Goal: Navigation & Orientation: Understand site structure

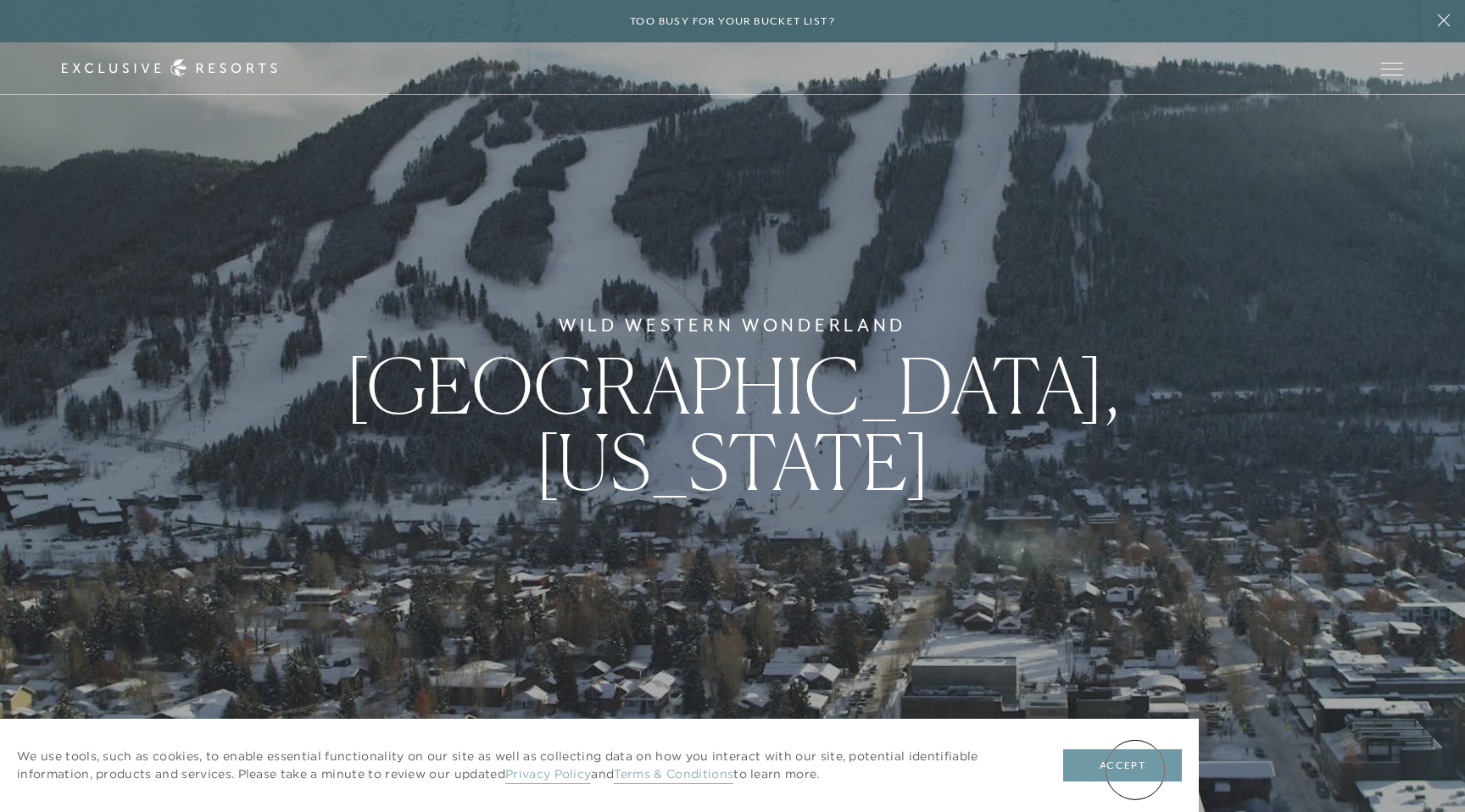
click at [1135, 770] on button "Accept" at bounding box center [1123, 765] width 118 height 32
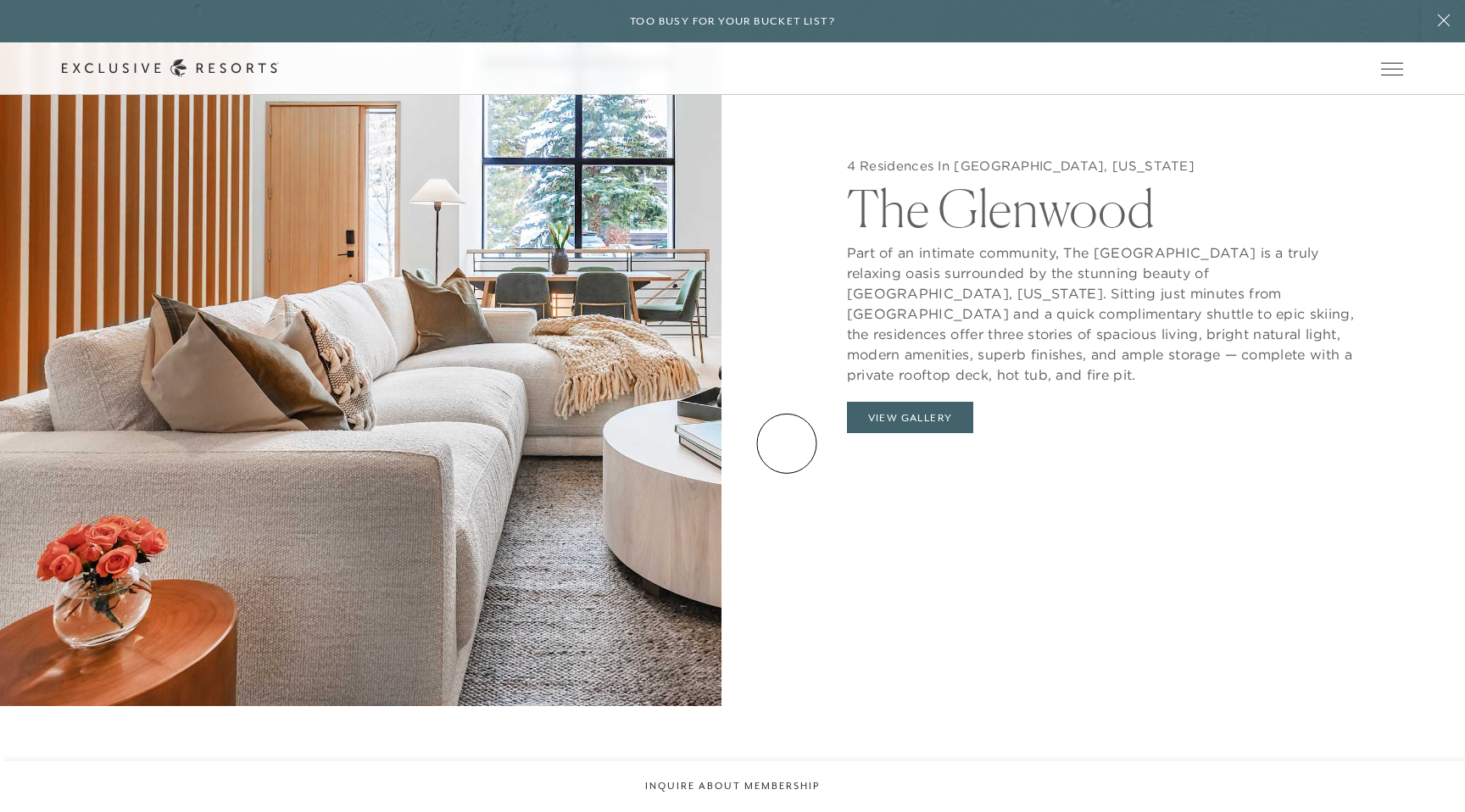
scroll to position [1936, 0]
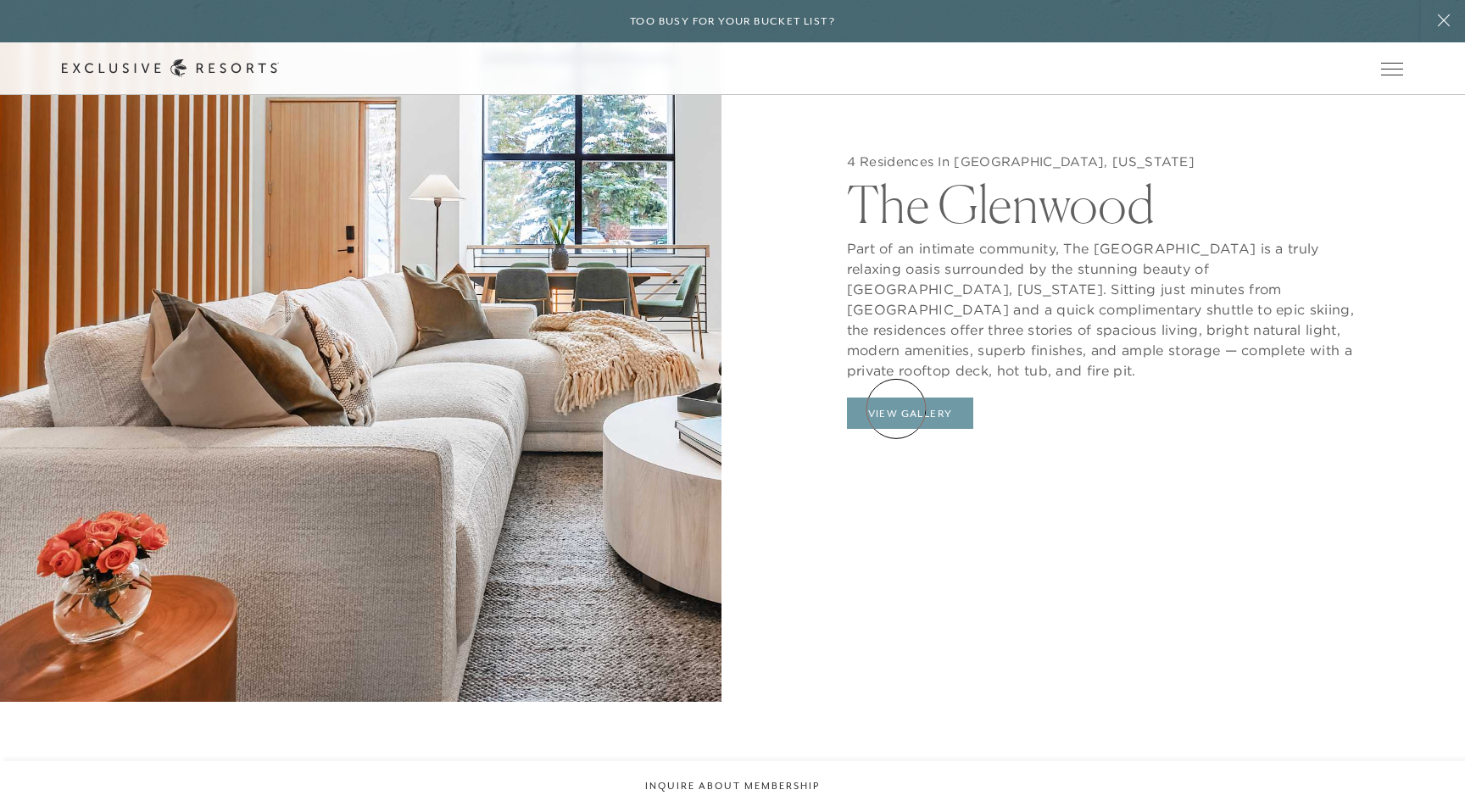
click at [896, 409] on button "View Gallery" at bounding box center [911, 414] width 127 height 32
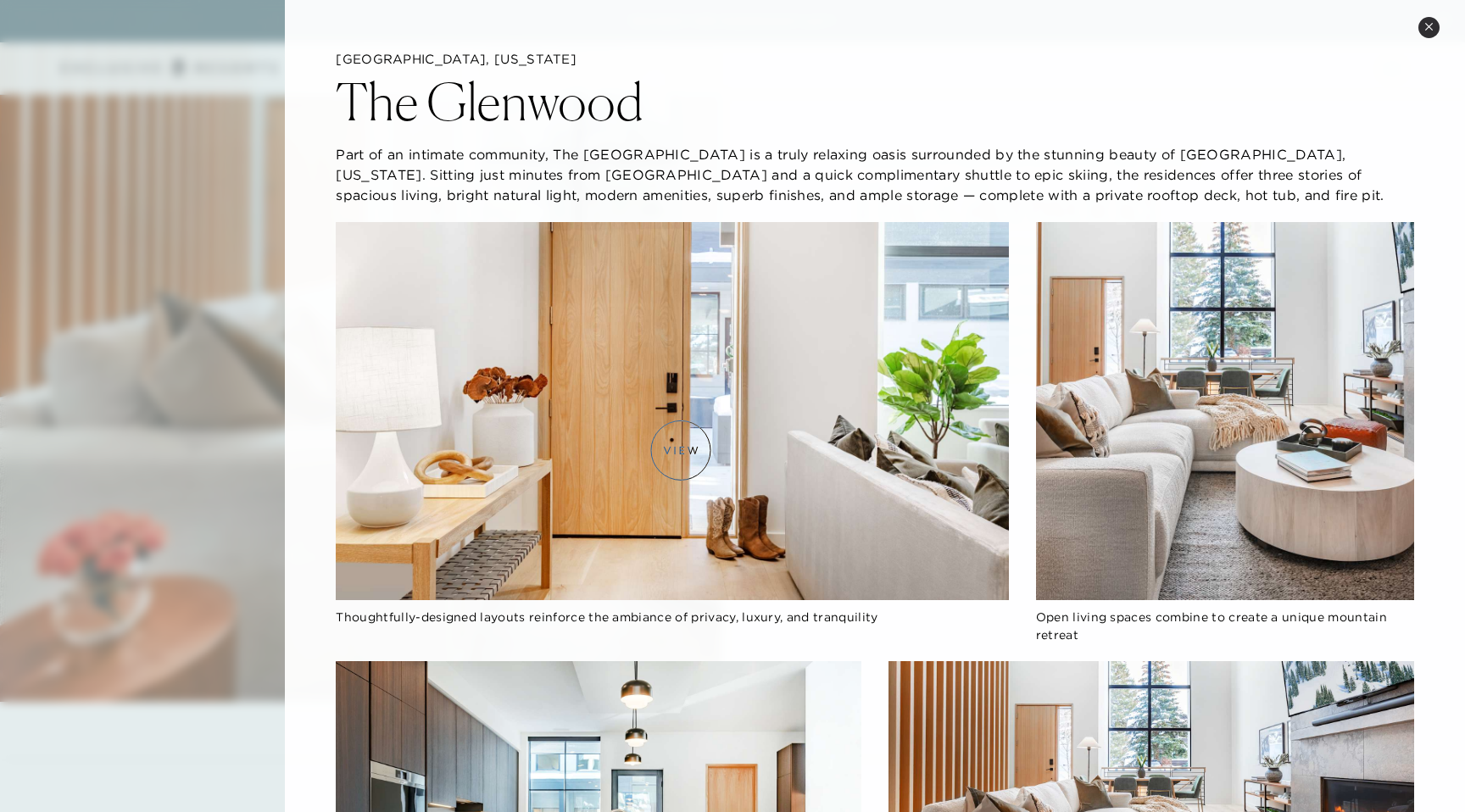
click at [681, 451] on img at bounding box center [672, 411] width 672 height 378
click at [689, 409] on img at bounding box center [672, 411] width 672 height 378
click at [1203, 383] on img at bounding box center [1226, 411] width 378 height 378
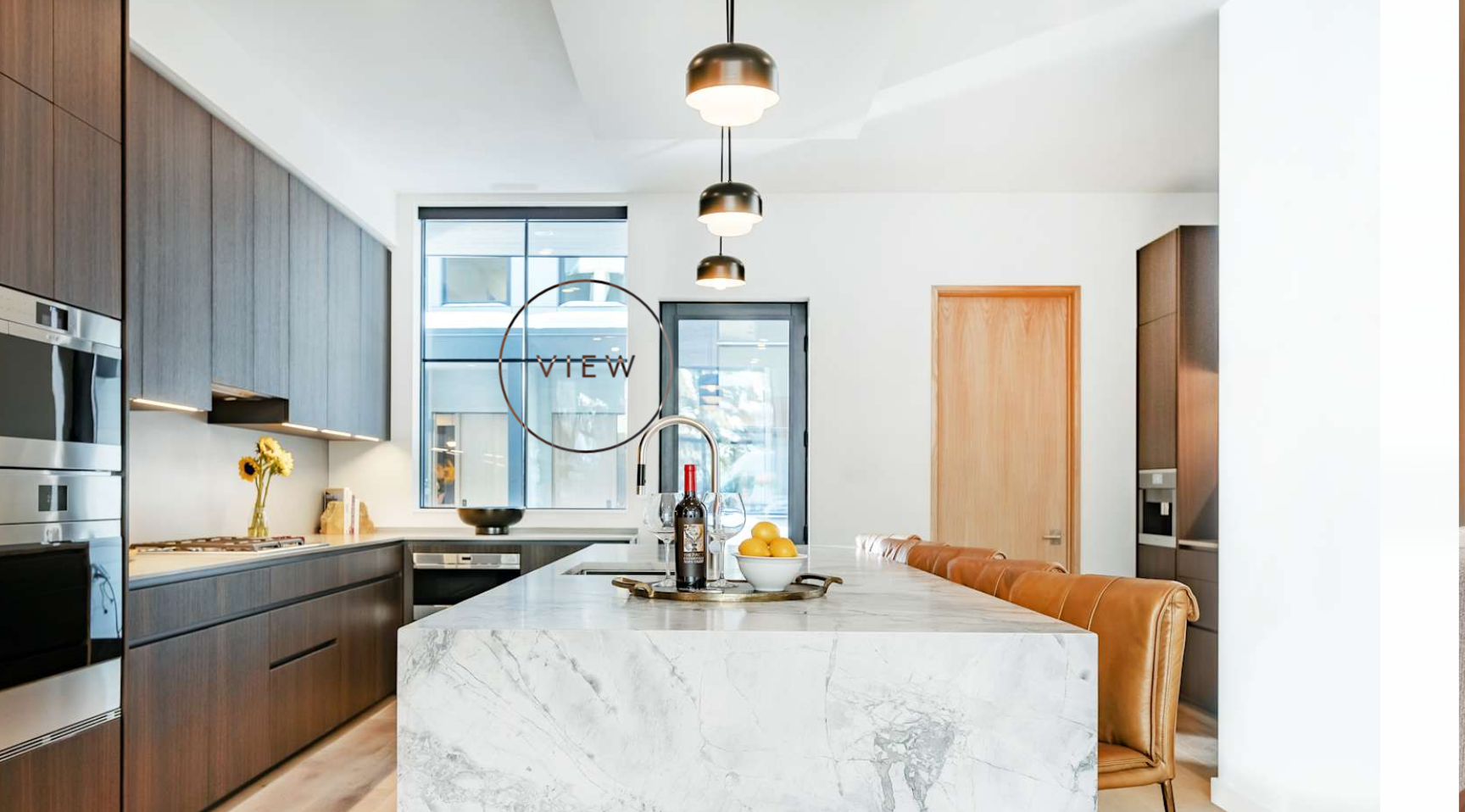
scroll to position [0, 0]
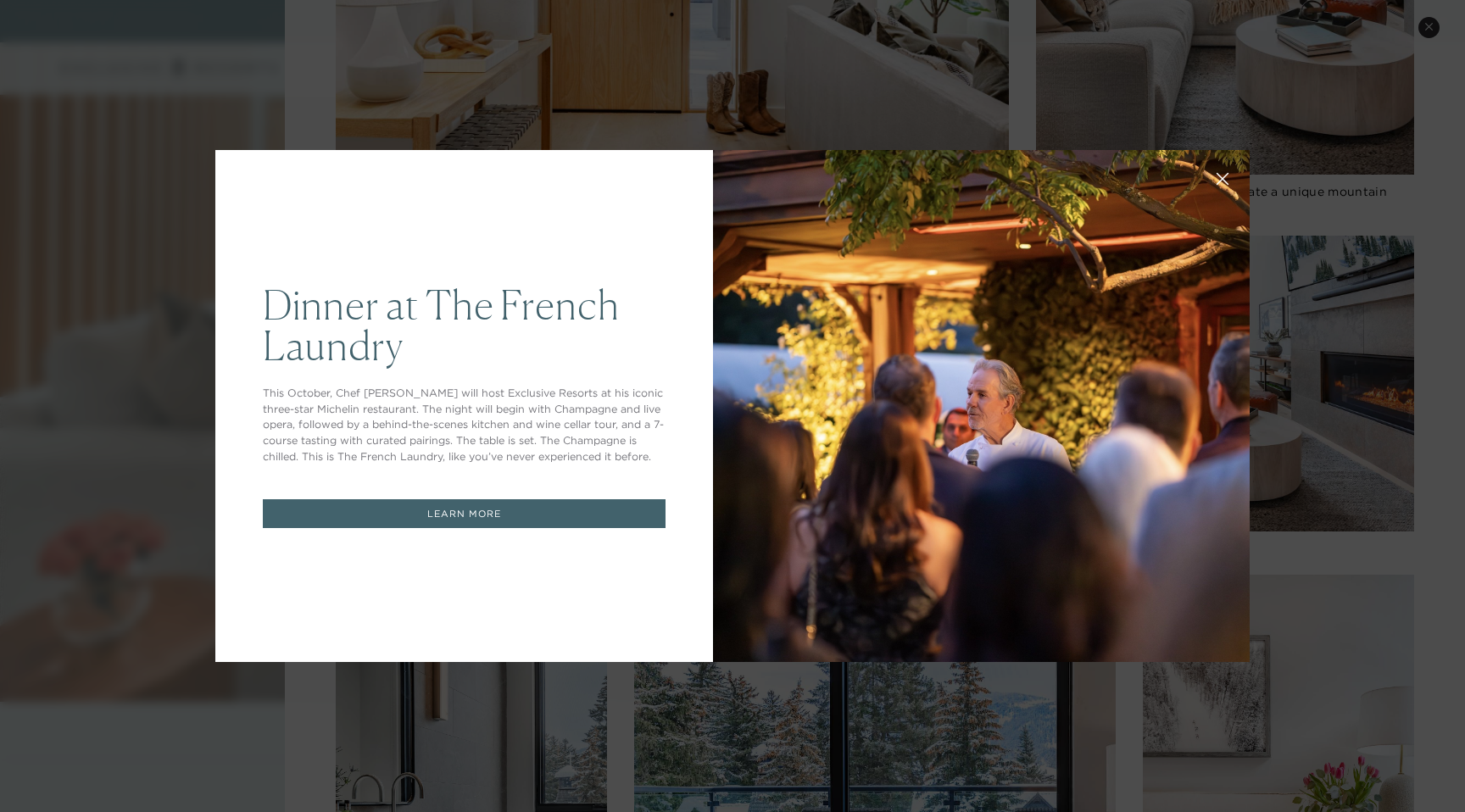
click at [953, 262] on div at bounding box center [982, 406] width 537 height 512
click at [1225, 182] on icon at bounding box center [1223, 179] width 12 height 12
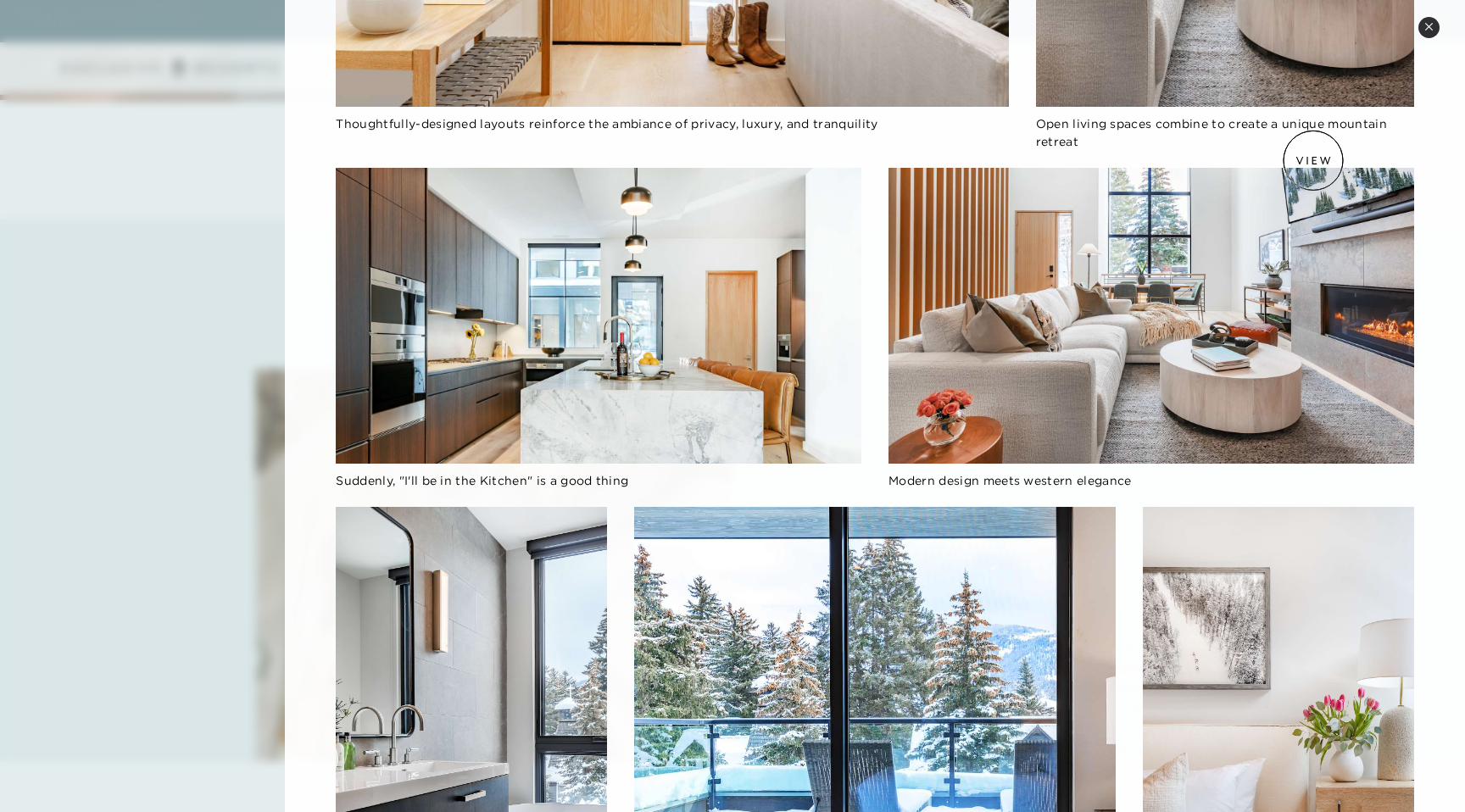
scroll to position [408, 0]
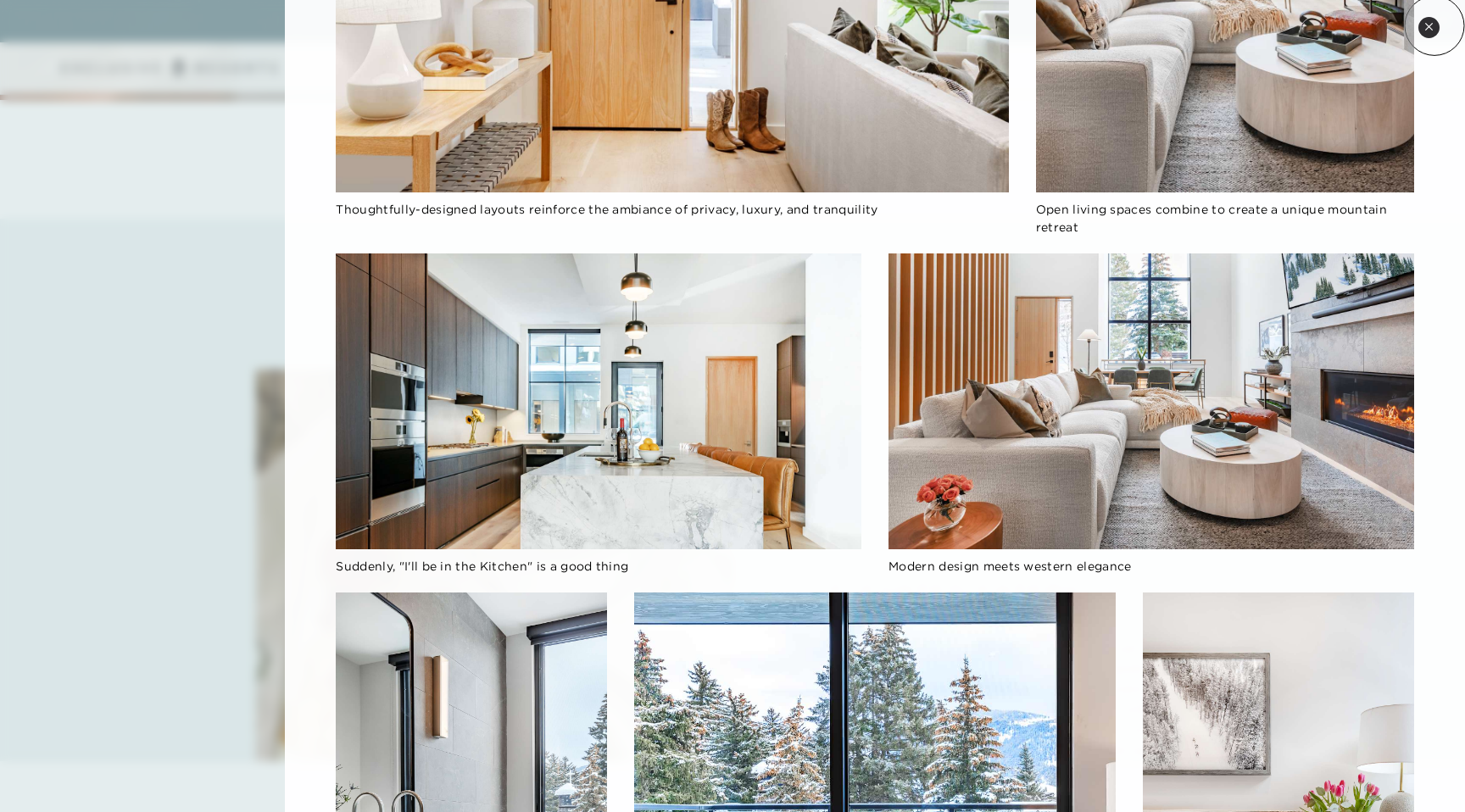
click at [1430, 28] on icon at bounding box center [1429, 27] width 7 height 7
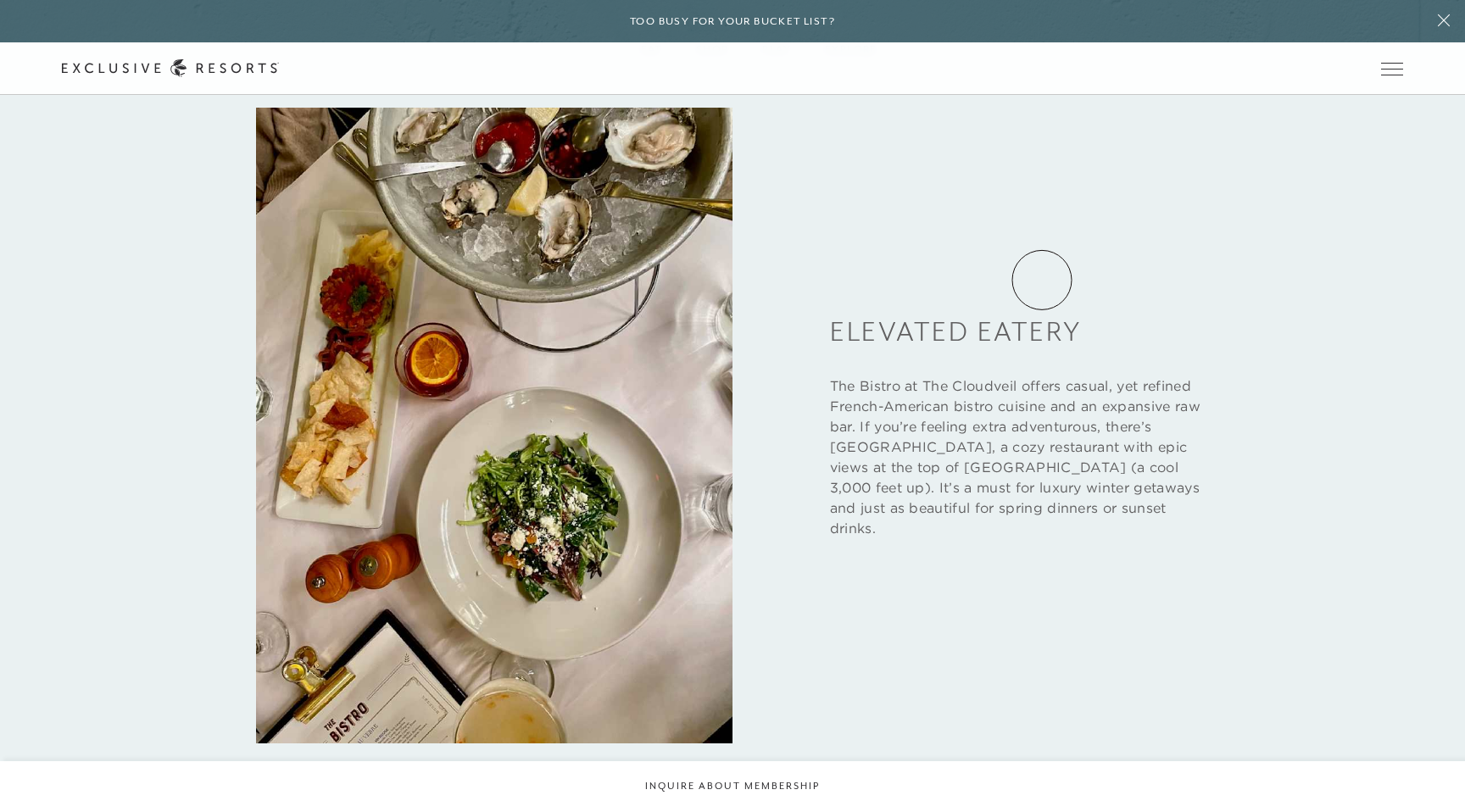
scroll to position [2463, 0]
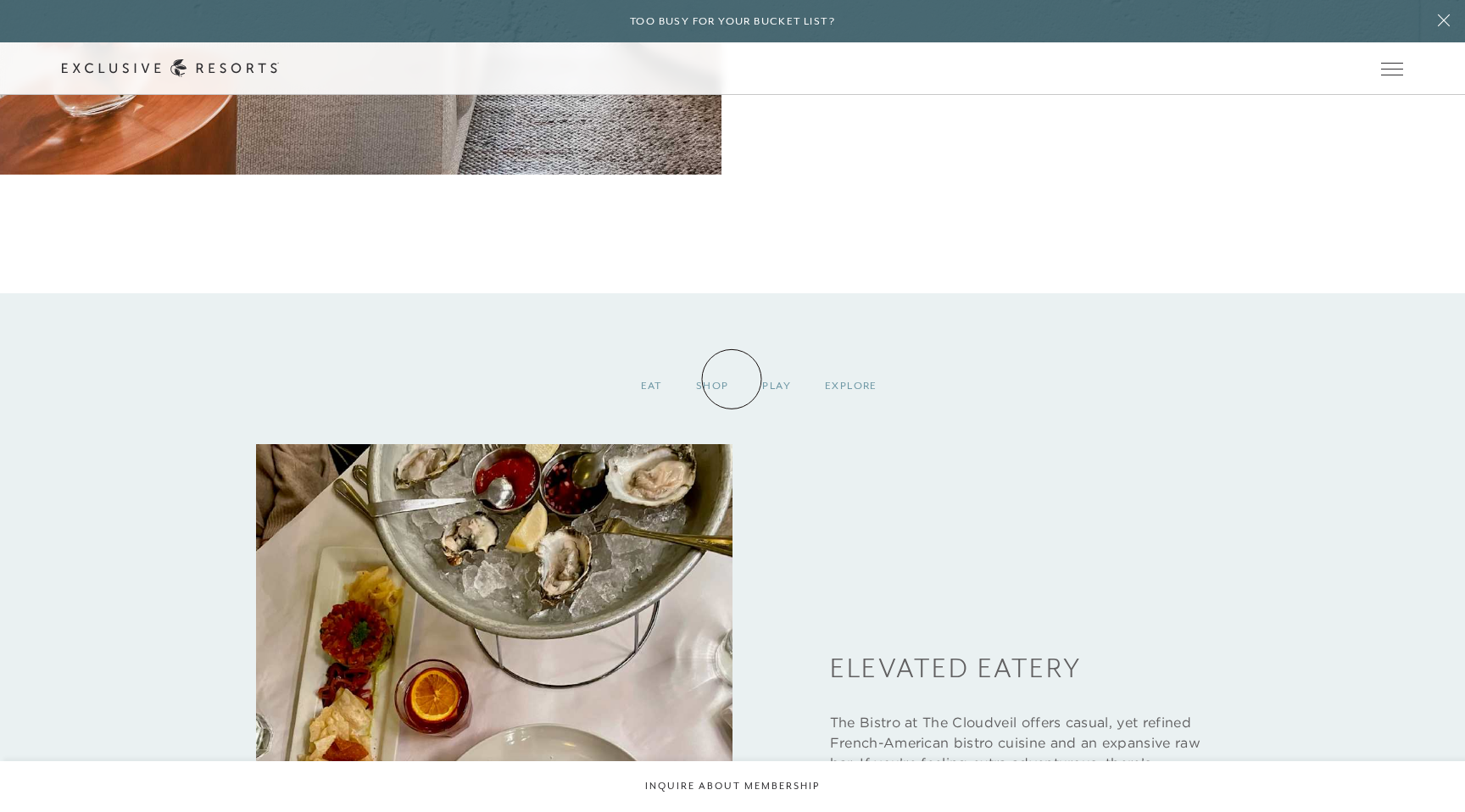
click at [721, 379] on div "Shop" at bounding box center [713, 386] width 67 height 50
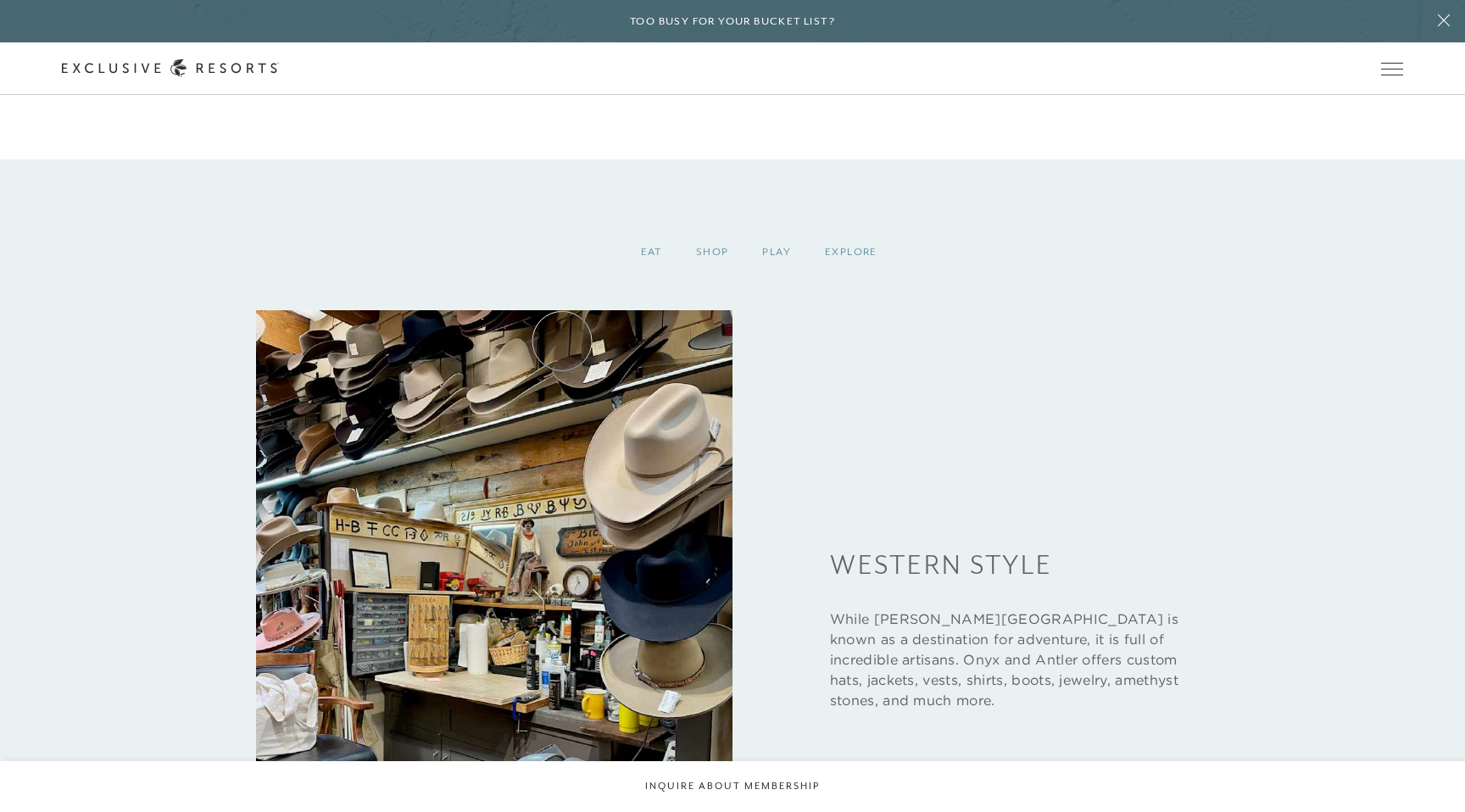
scroll to position [2589, 0]
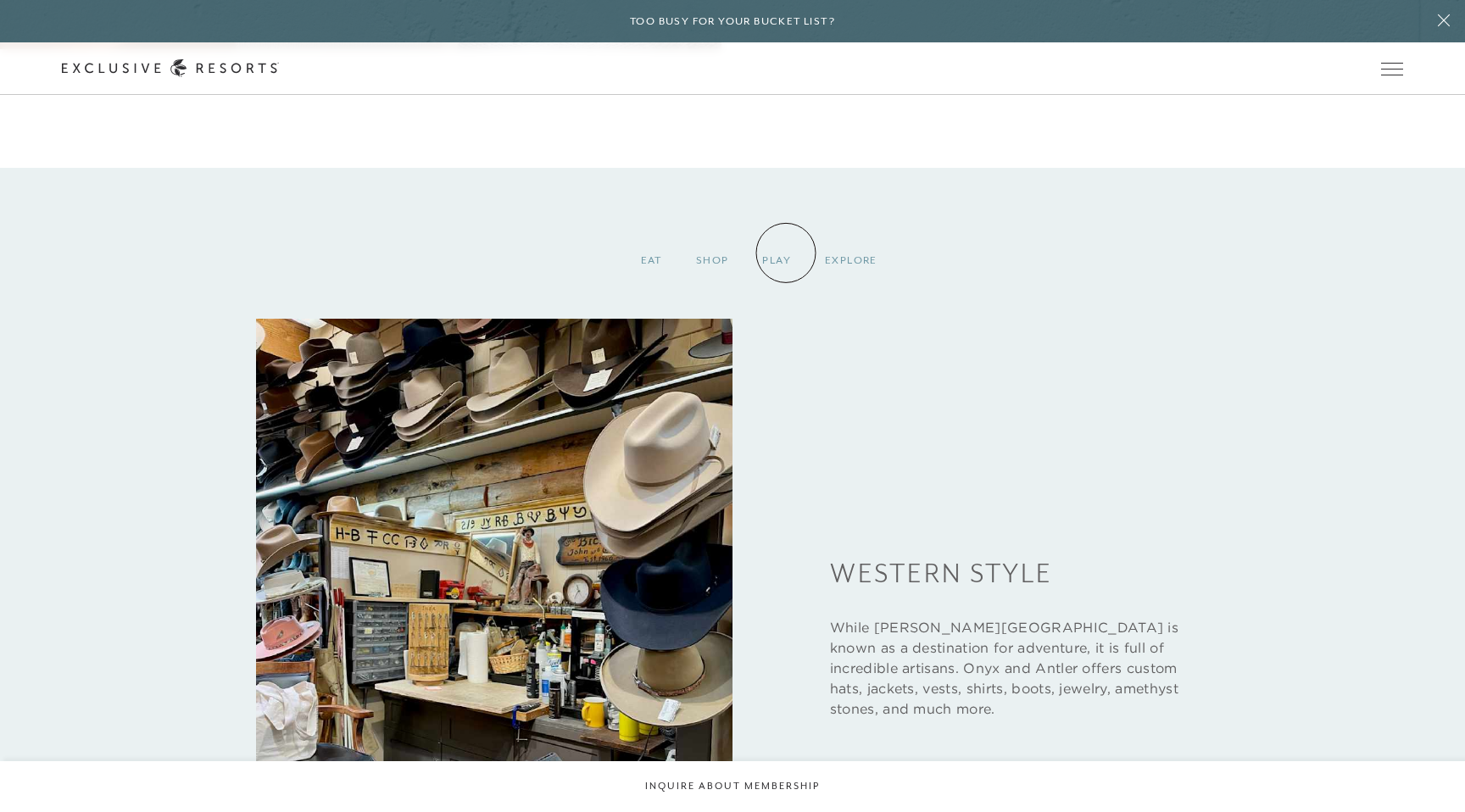
click at [779, 263] on div "Play" at bounding box center [777, 261] width 63 height 50
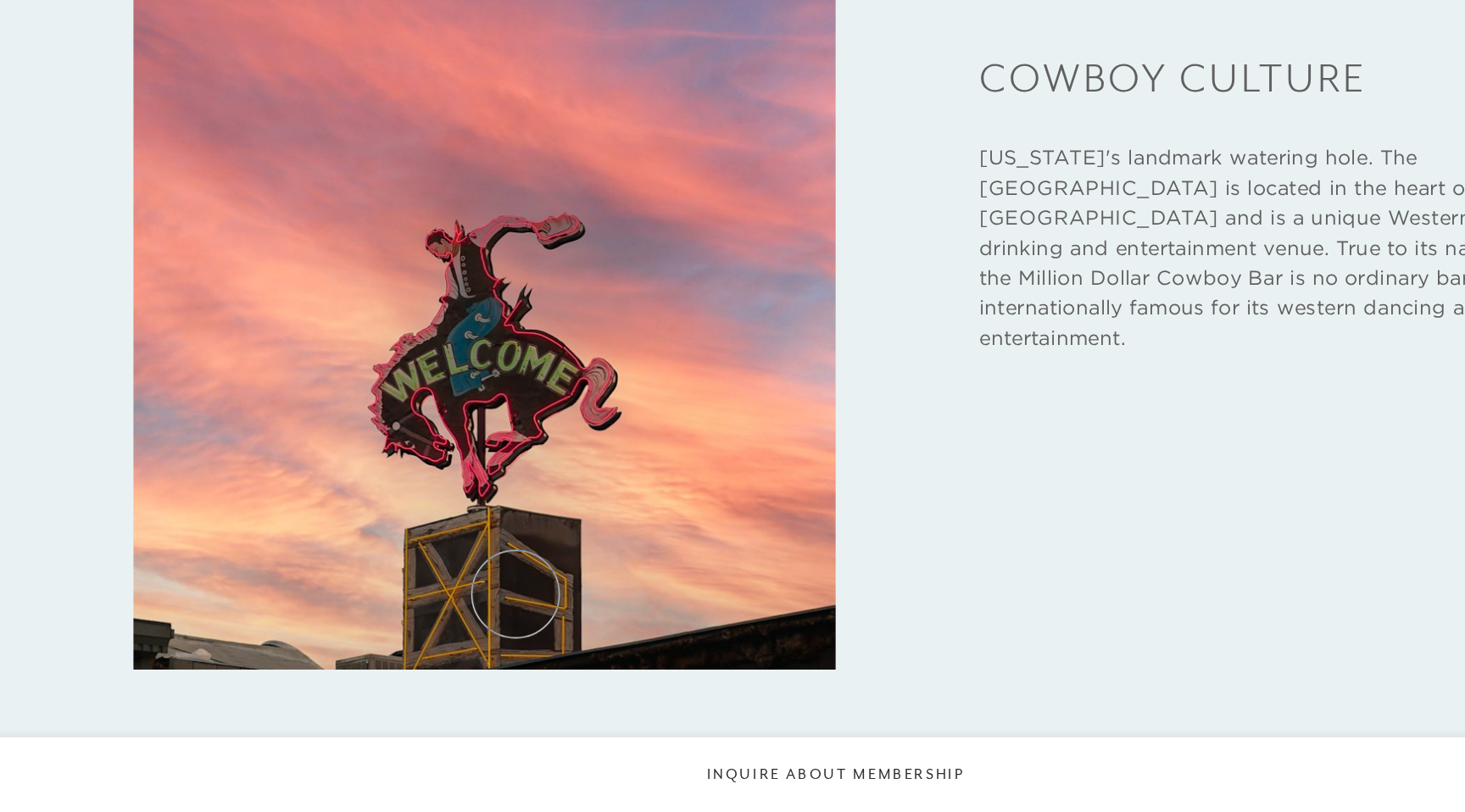
scroll to position [2828, 0]
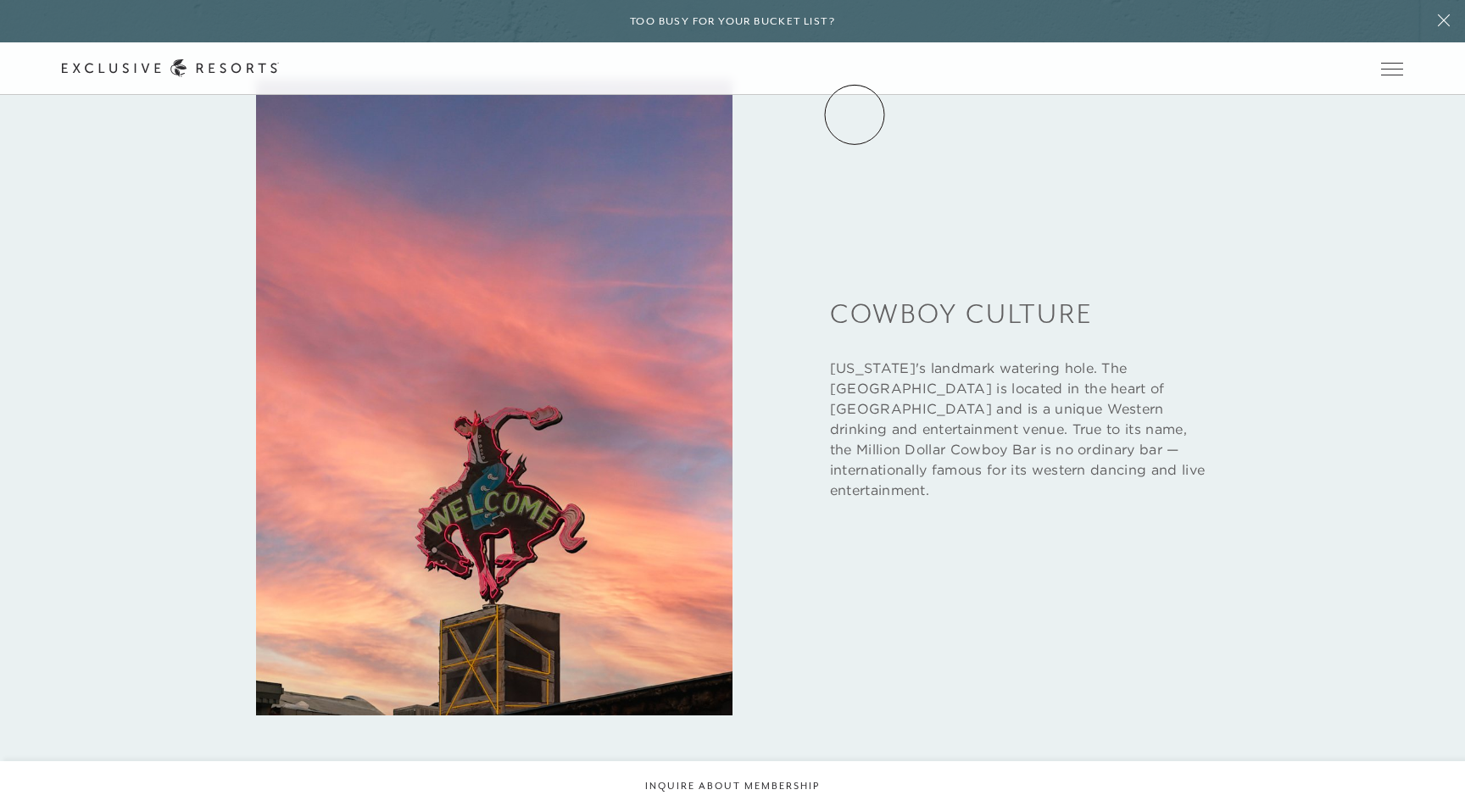
click at [0, 0] on link "Community" at bounding box center [0, 0] width 0 height 0
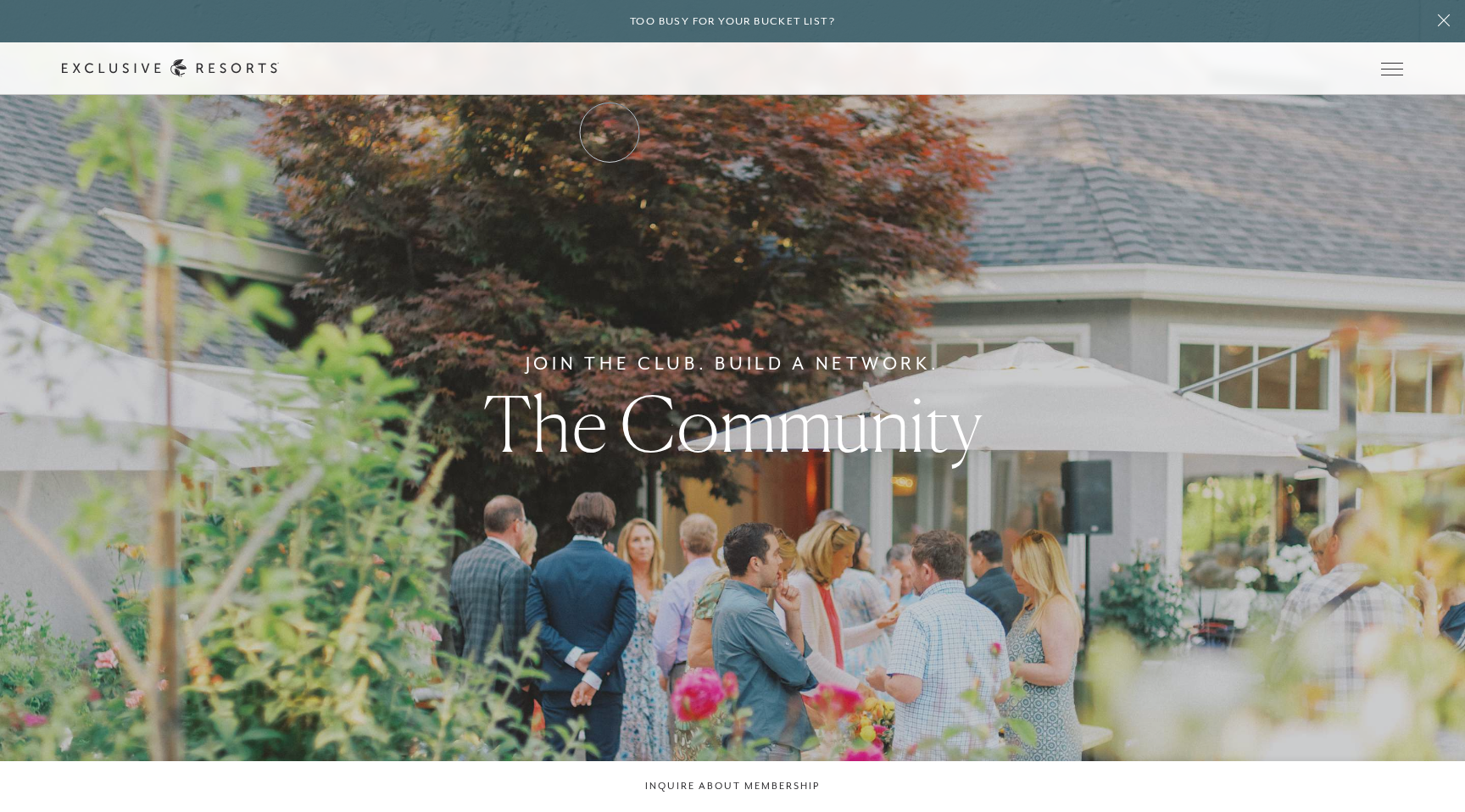
click at [0, 0] on link "The Collection" at bounding box center [0, 0] width 0 height 0
